Goal: Task Accomplishment & Management: Complete application form

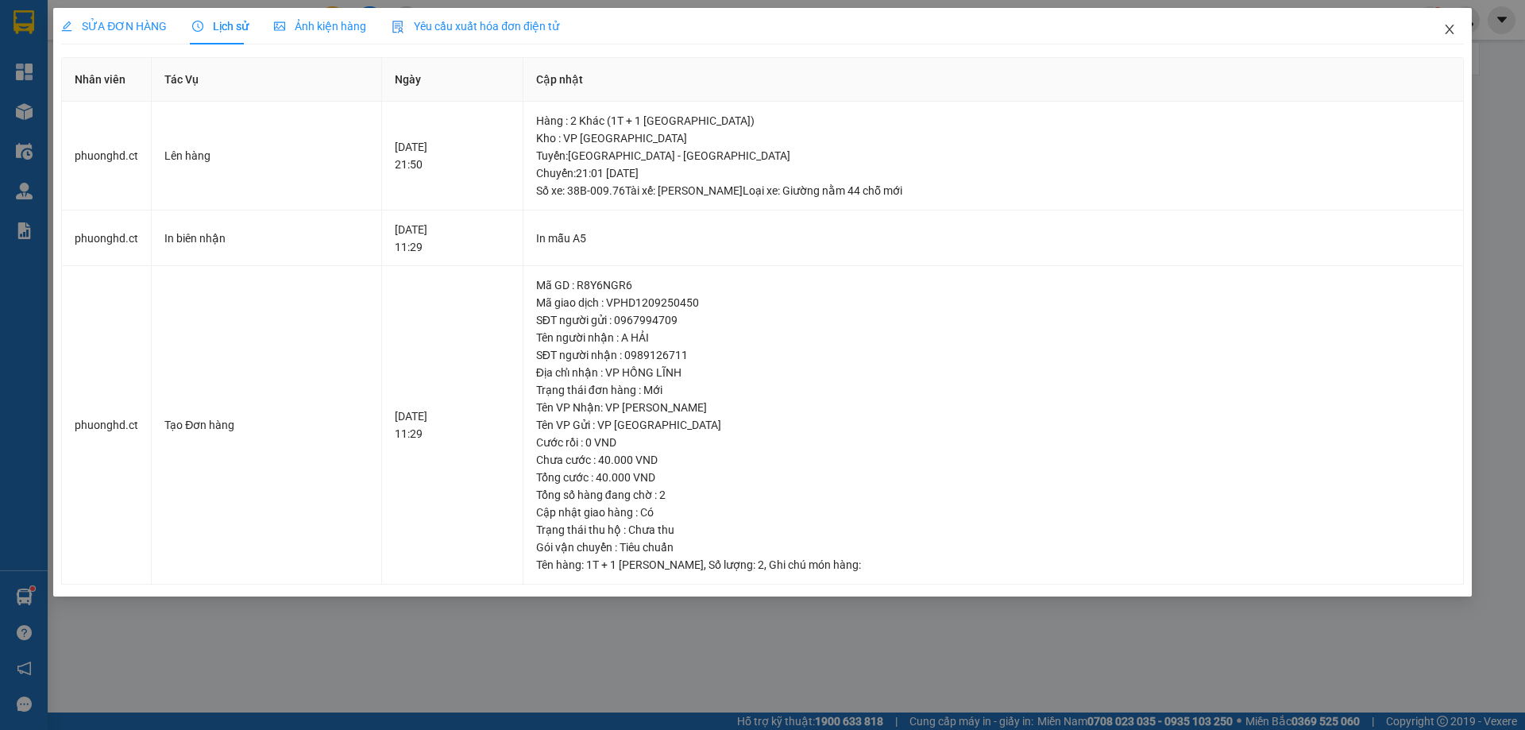
click at [1448, 29] on icon "close" at bounding box center [1449, 29] width 13 height 13
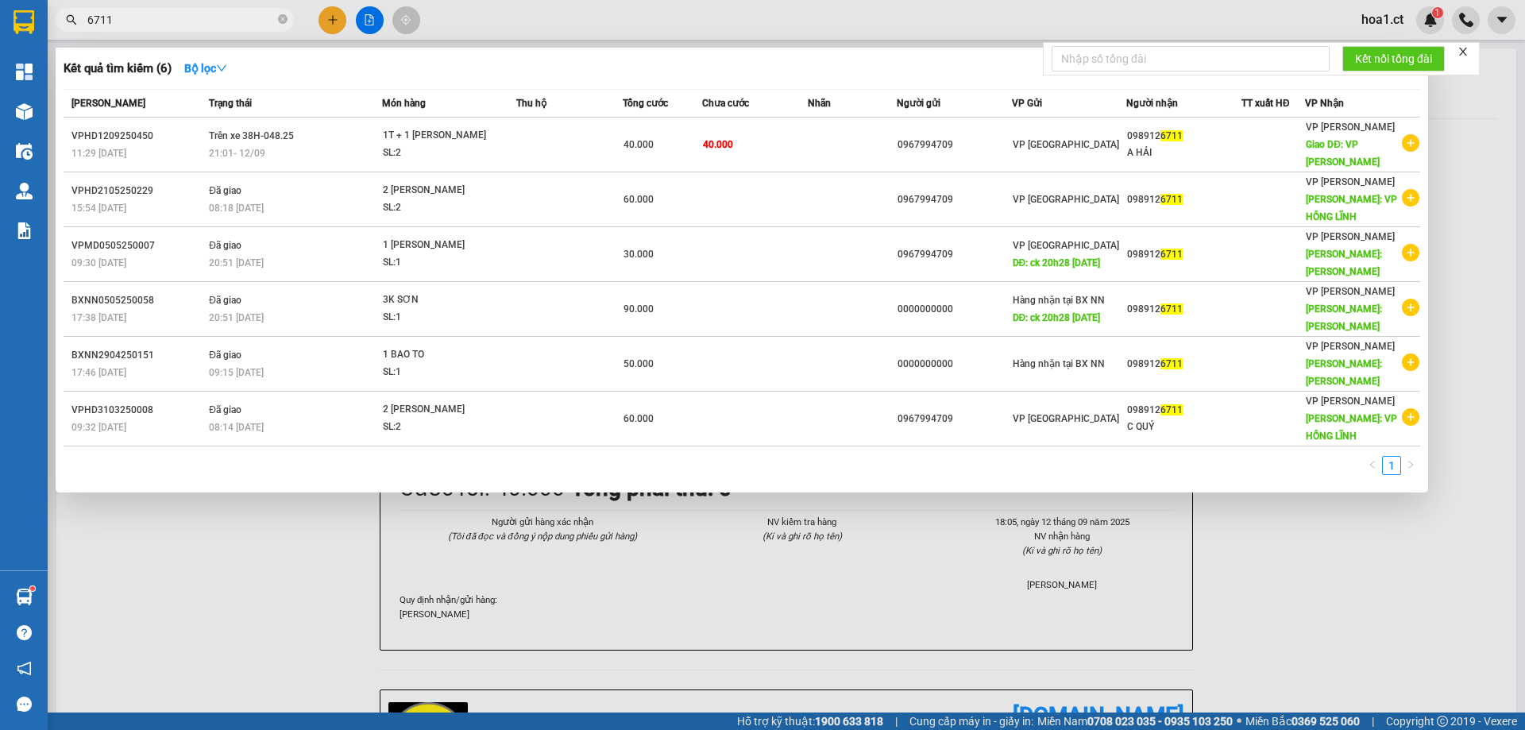
click at [154, 20] on input "6711" at bounding box center [180, 19] width 187 height 17
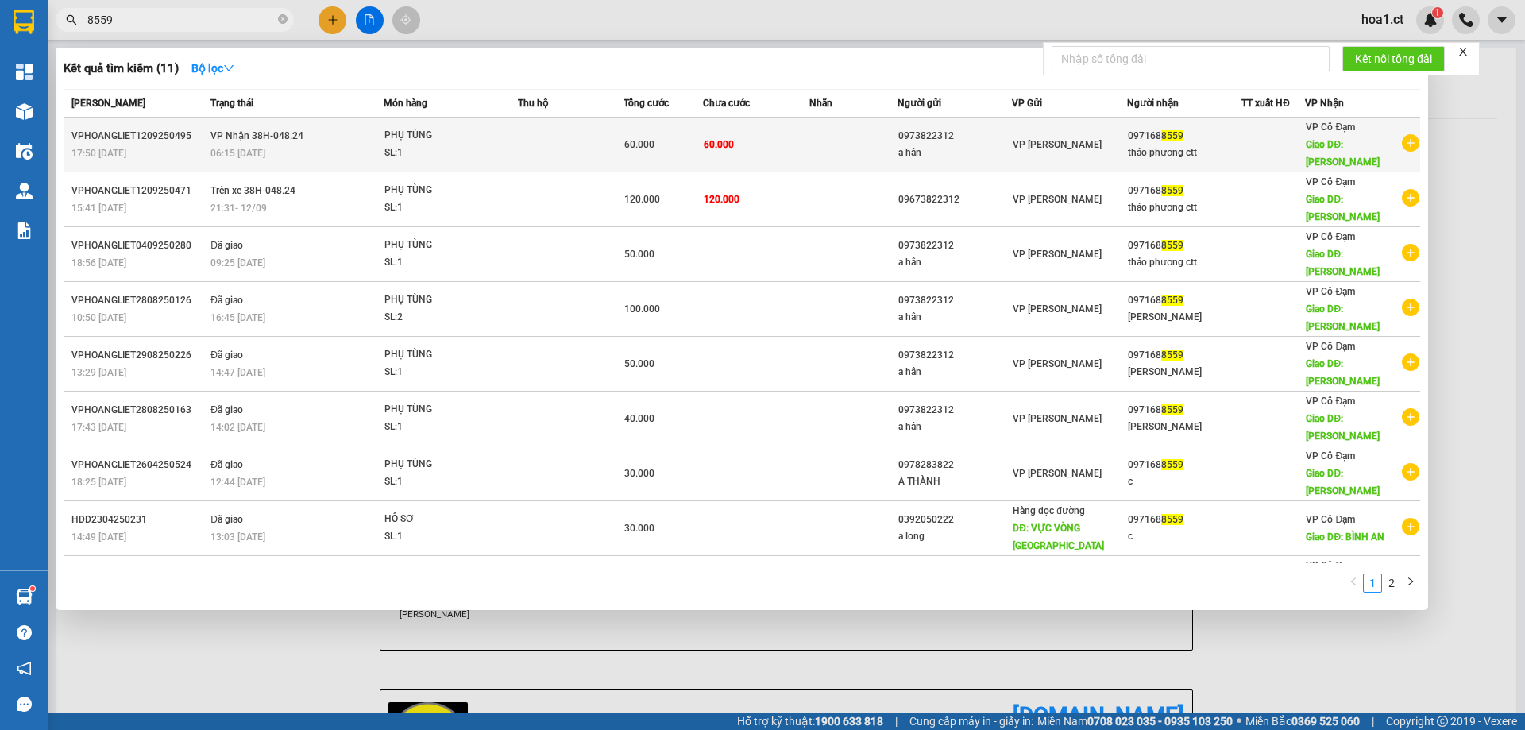
type input "8559"
click at [484, 144] on div "PHỤ TÙNG" at bounding box center [443, 135] width 119 height 17
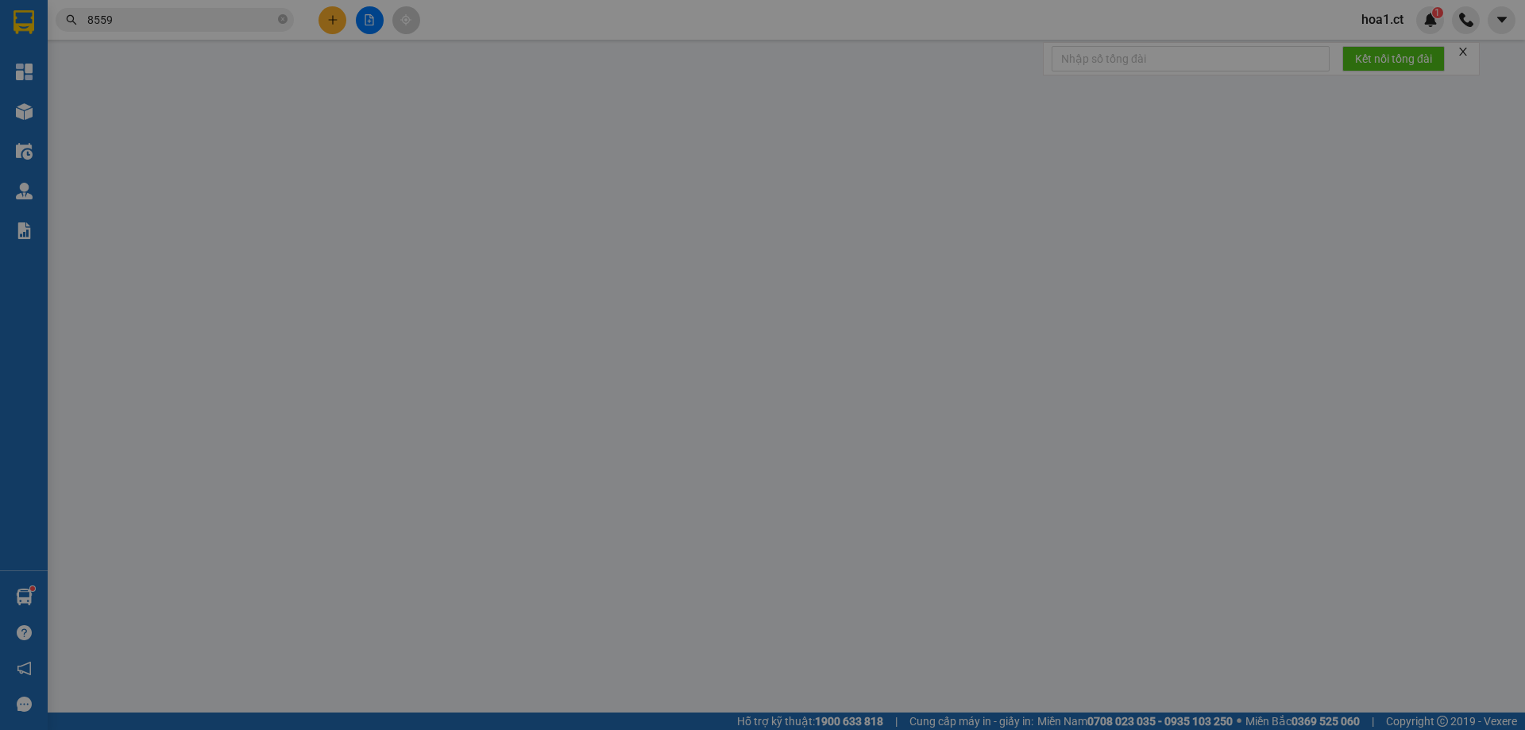
type input "0973822312"
type input "a hân"
type input "0971688559"
type input "thảo phương ctt"
type input "[PERSON_NAME]"
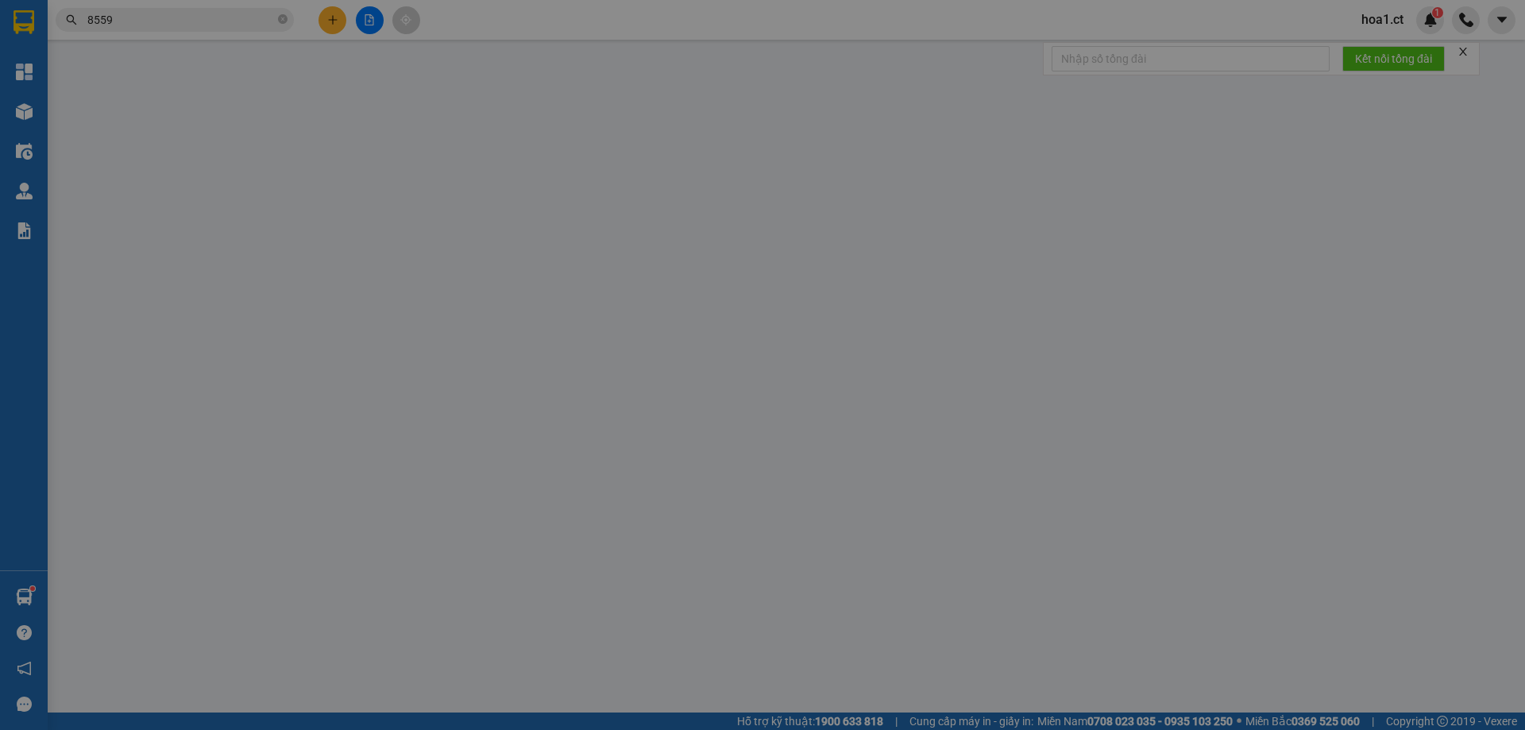
type input "60.000"
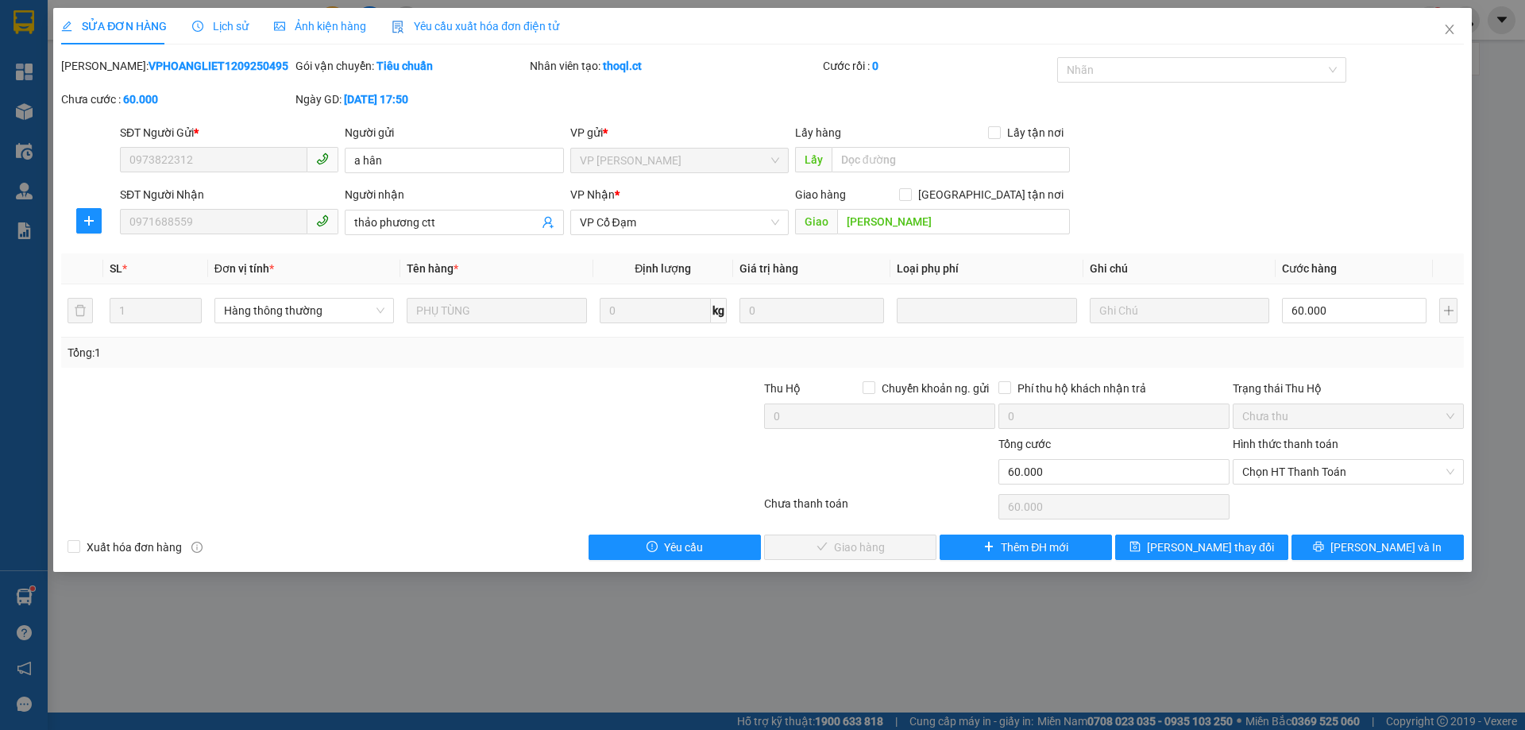
click at [226, 21] on span "Lịch sử" at bounding box center [220, 26] width 56 height 13
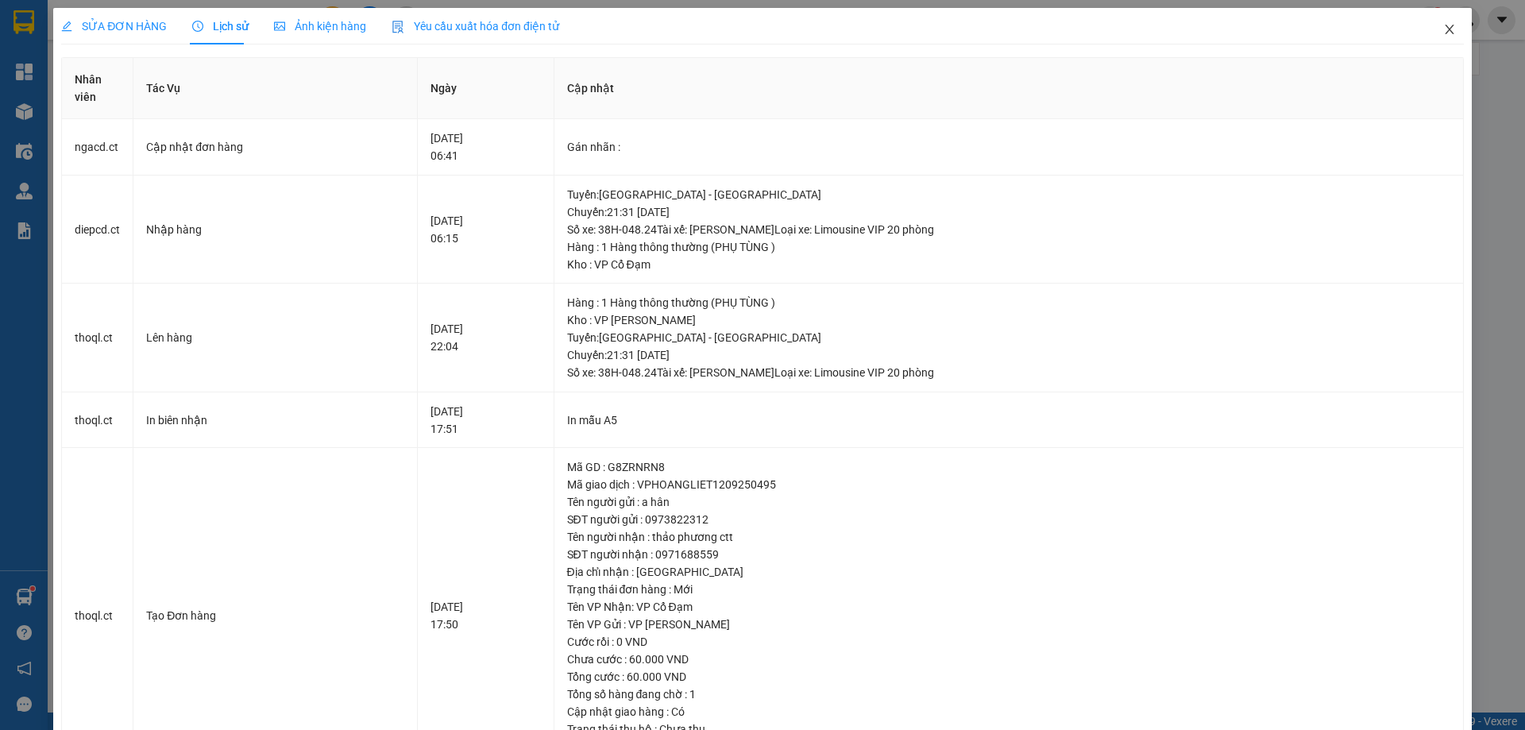
click at [1430, 25] on span "Close" at bounding box center [1449, 30] width 44 height 44
